Goal: Task Accomplishment & Management: Complete application form

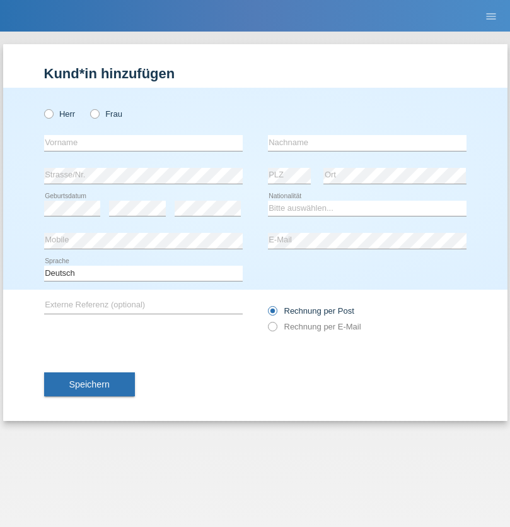
radio input "true"
click at [143, 143] on input "text" at bounding box center [143, 143] width 199 height 16
type input "[PERSON_NAME]"
click at [367, 143] on input "text" at bounding box center [367, 143] width 199 height 16
type input "Petrselka"
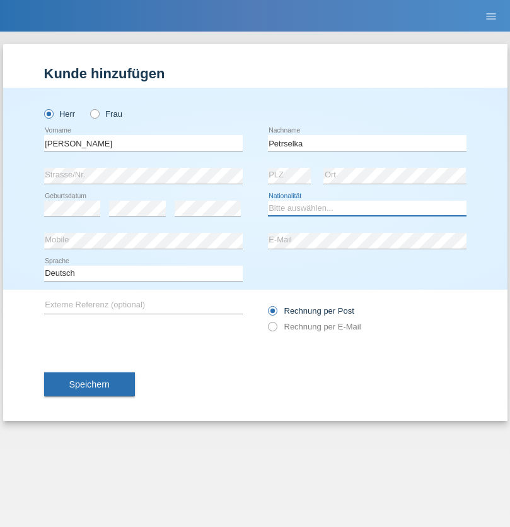
select select "CH"
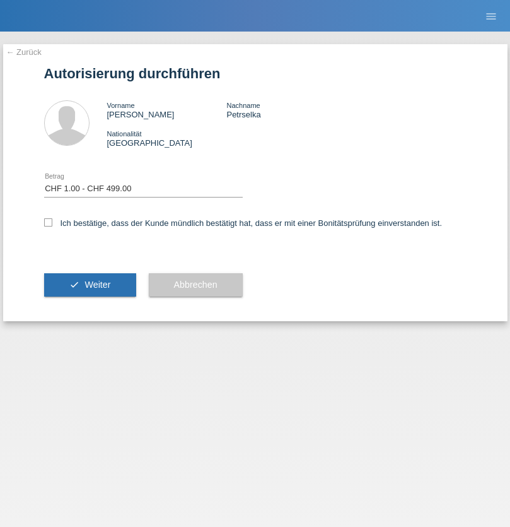
select select "1"
checkbox input "true"
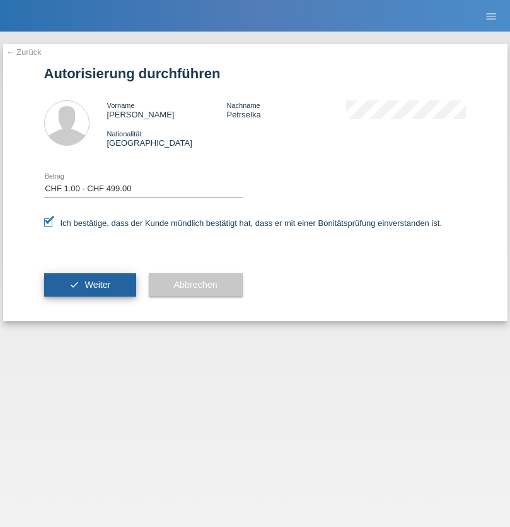
click at [90, 285] on span "Weiter" at bounding box center [98, 284] width 26 height 10
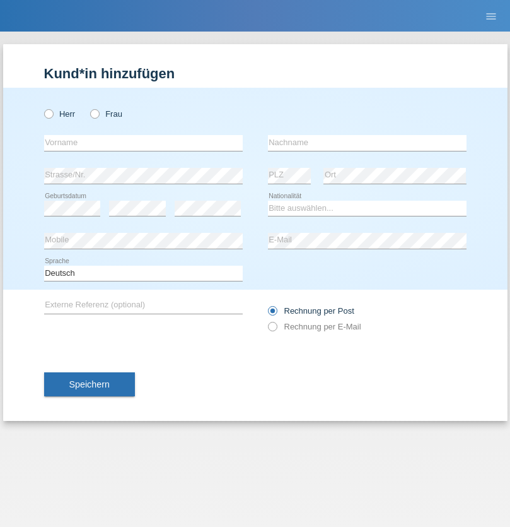
radio input "true"
click at [143, 143] on input "text" at bounding box center [143, 143] width 199 height 16
type input "[PERSON_NAME]"
click at [367, 143] on input "text" at bounding box center [367, 143] width 199 height 16
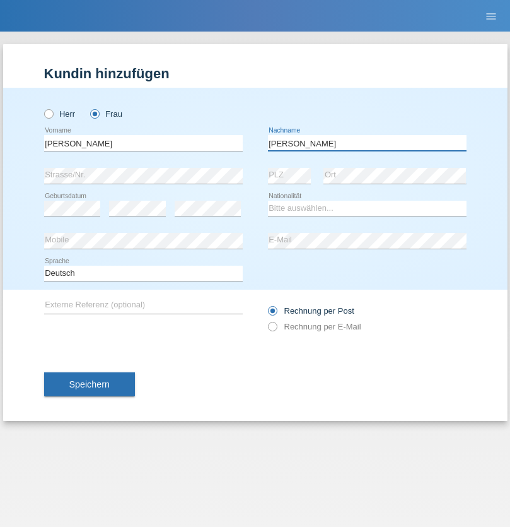
type input "Ehrenberg"
select select "DE"
select select "C"
select select "31"
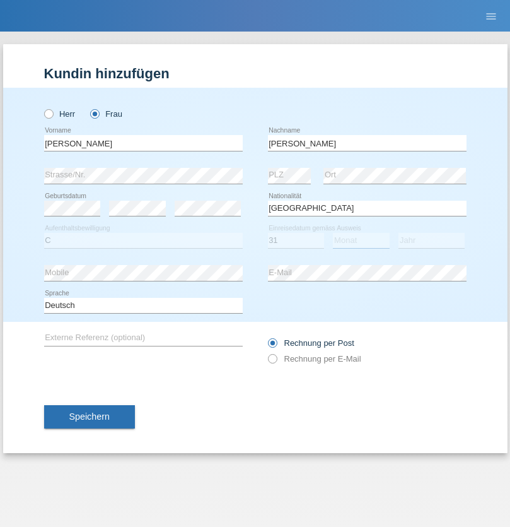
select select "10"
select select "2020"
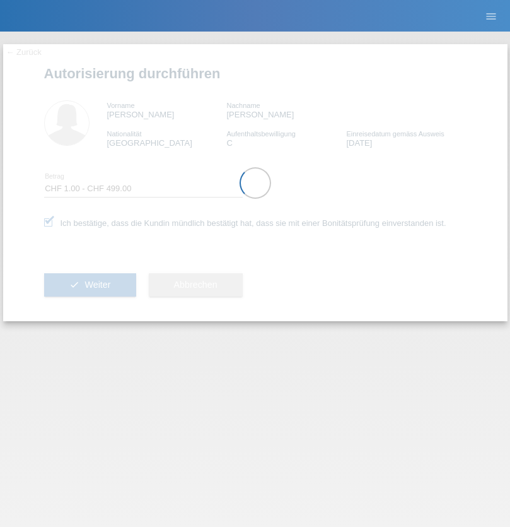
select select "1"
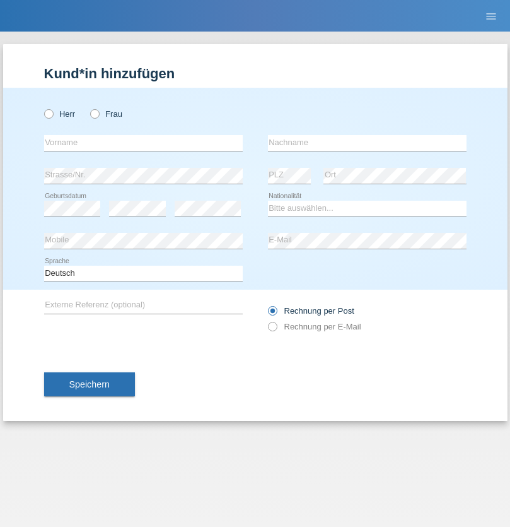
radio input "true"
click at [143, 143] on input "text" at bounding box center [143, 143] width 199 height 16
type input "Luca"
click at [367, 143] on input "text" at bounding box center [367, 143] width 199 height 16
type input "Massini"
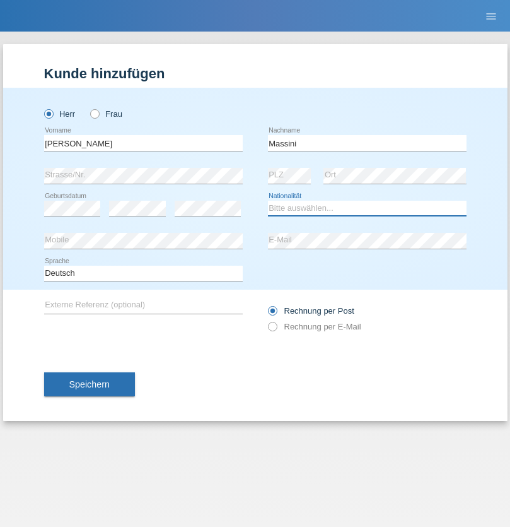
select select "CH"
radio input "true"
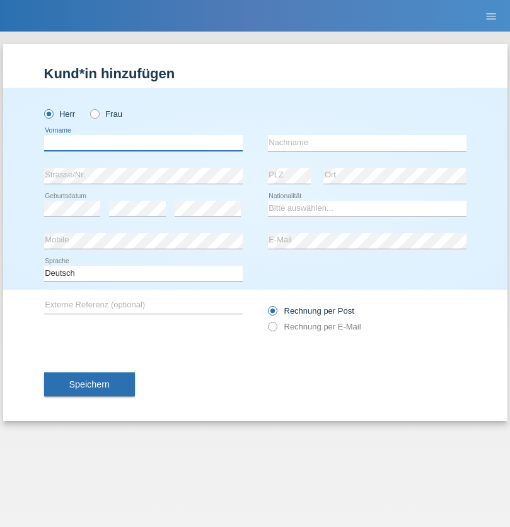
click at [143, 143] on input "text" at bounding box center [143, 143] width 199 height 16
type input "[PERSON_NAME]"
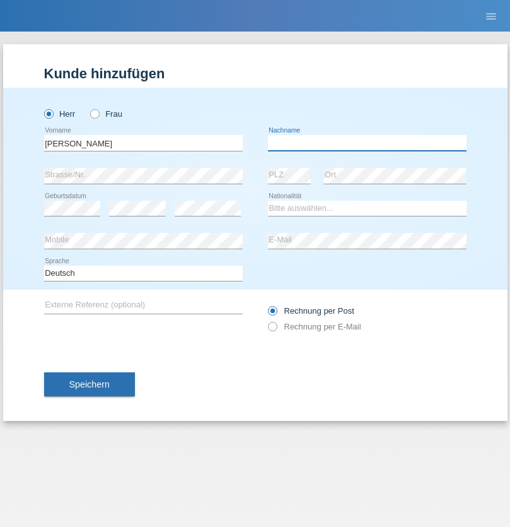
click at [367, 143] on input "text" at bounding box center [367, 143] width 199 height 16
type input "[PERSON_NAME]"
select select "PT"
select select "C"
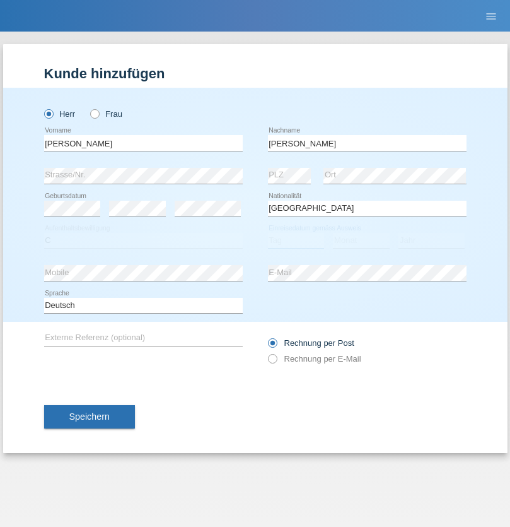
select select "11"
select select "10"
select select "2019"
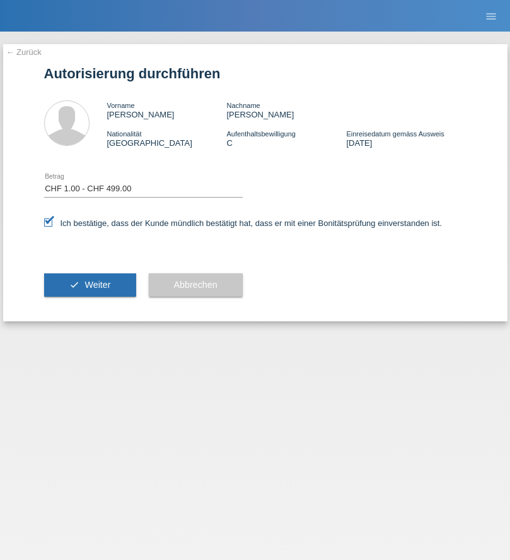
select select "1"
click at [90, 285] on span "Weiter" at bounding box center [98, 284] width 26 height 10
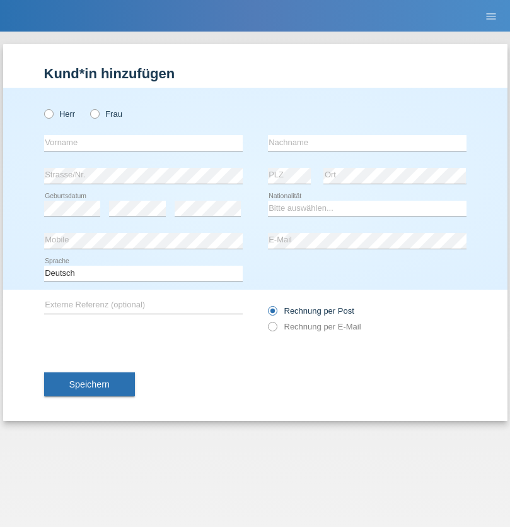
radio input "true"
click at [143, 143] on input "text" at bounding box center [143, 143] width 199 height 16
type input "Liliana"
click at [367, 143] on input "text" at bounding box center [367, 143] width 199 height 16
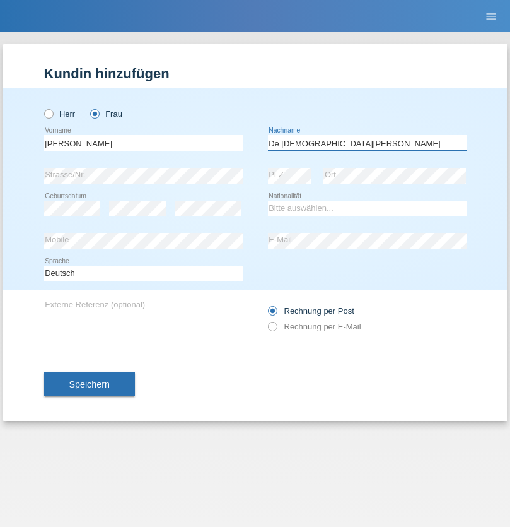
type input "De Jésus ARAUJO"
select select "CH"
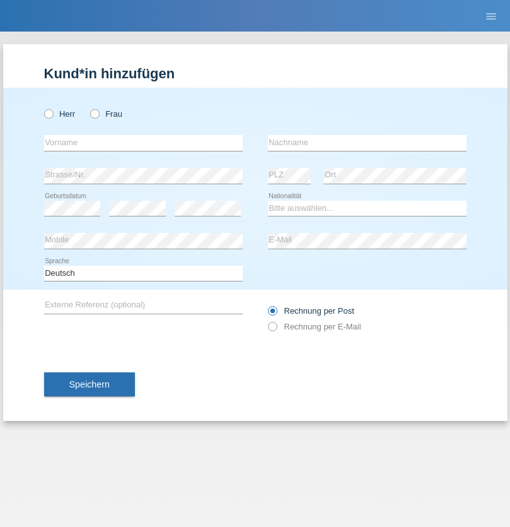
radio input "true"
click at [143, 143] on input "text" at bounding box center [143, 143] width 199 height 16
type input "Labinot"
click at [367, 143] on input "text" at bounding box center [367, 143] width 199 height 16
type input "Veseli"
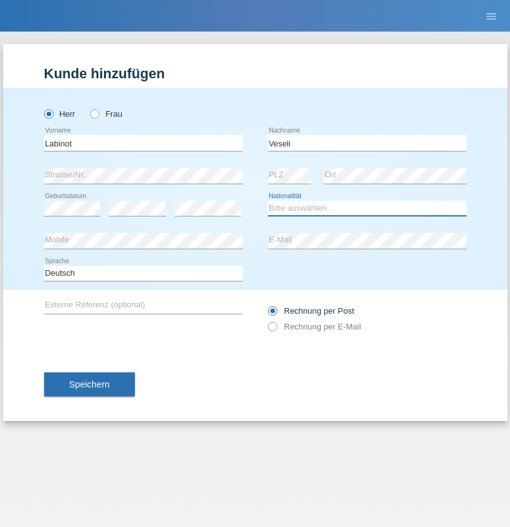
select select "RS"
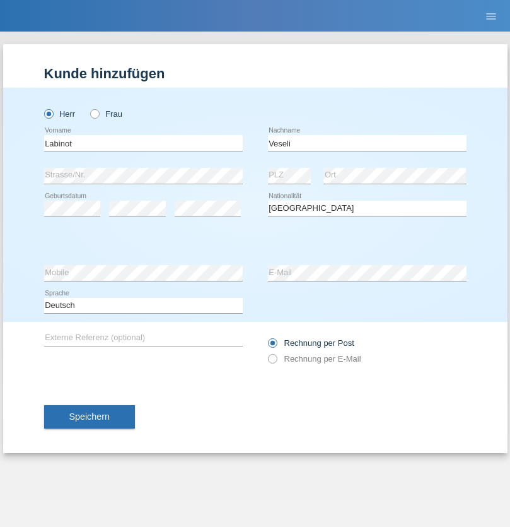
select select "C"
select select "12"
select select "11"
select select "2002"
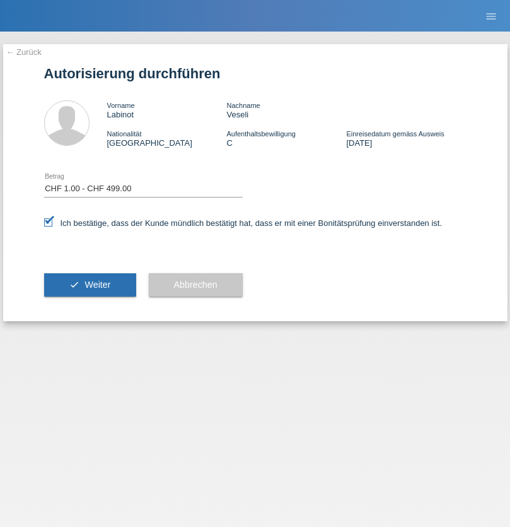
select select "1"
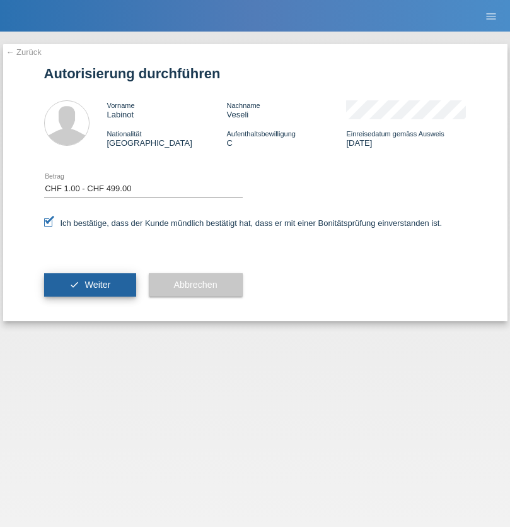
click at [90, 285] on span "Weiter" at bounding box center [98, 284] width 26 height 10
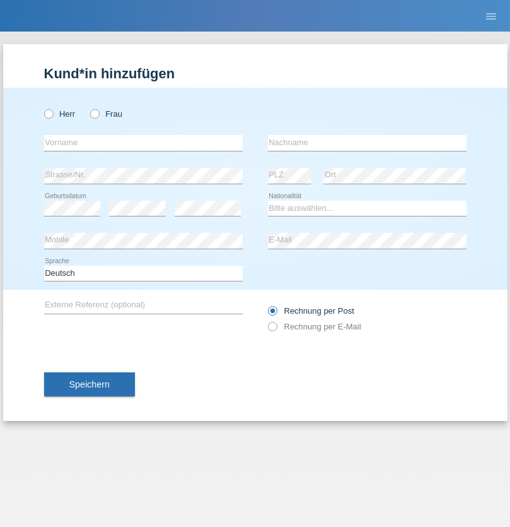
radio input "true"
click at [143, 143] on input "text" at bounding box center [143, 143] width 199 height 16
type input "Bardhyl"
click at [367, 143] on input "text" at bounding box center [367, 143] width 199 height 16
type input "Biba"
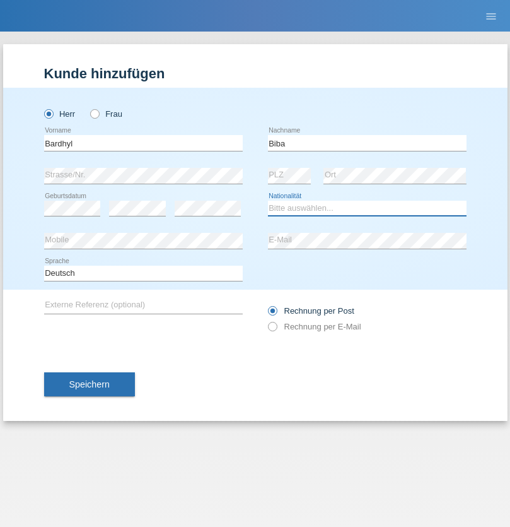
select select "XK"
select select "C"
select select "05"
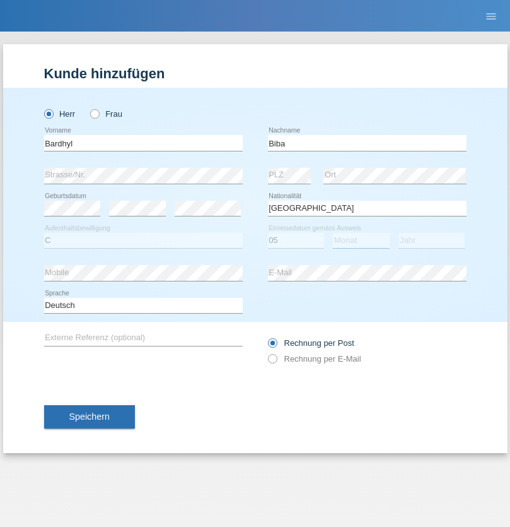
select select "03"
select select "2005"
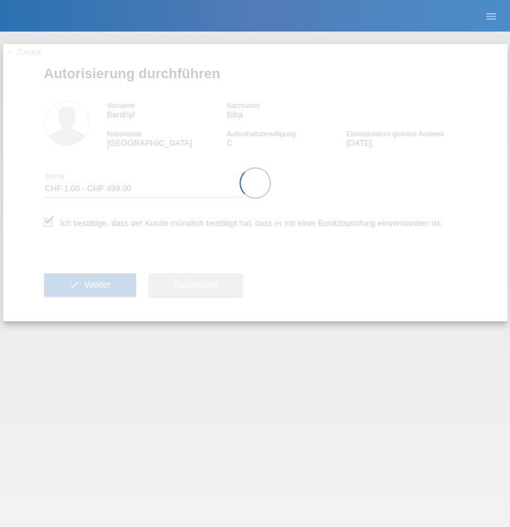
select select "1"
